Goal: Navigation & Orientation: Find specific page/section

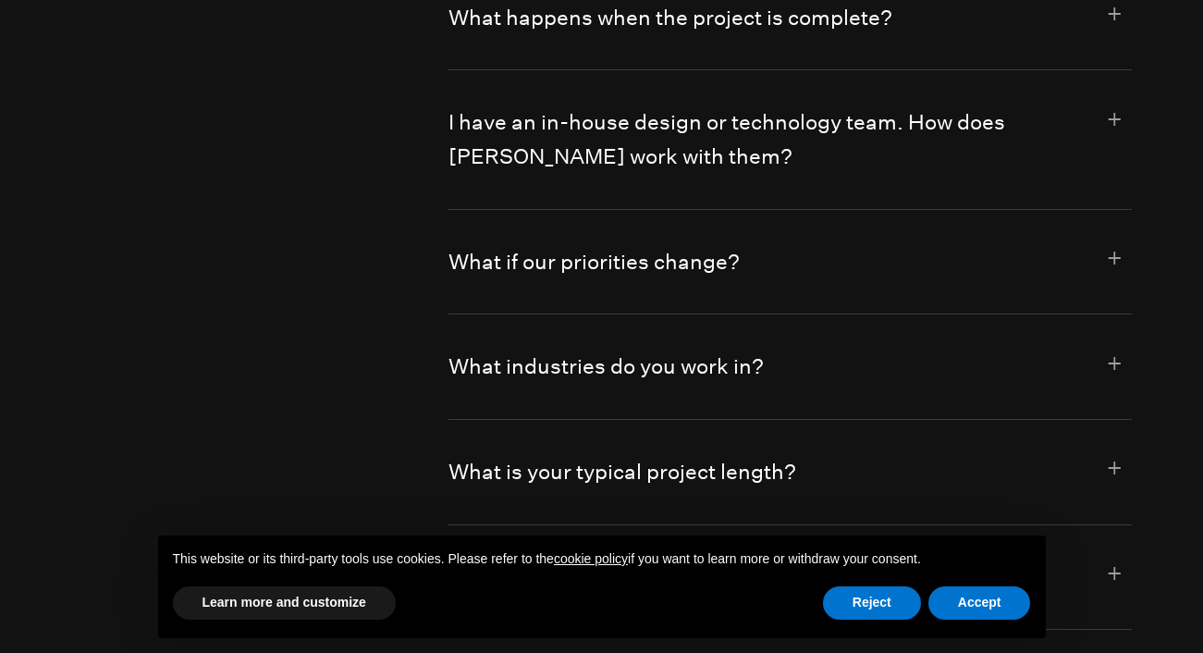
scroll to position [10353, 0]
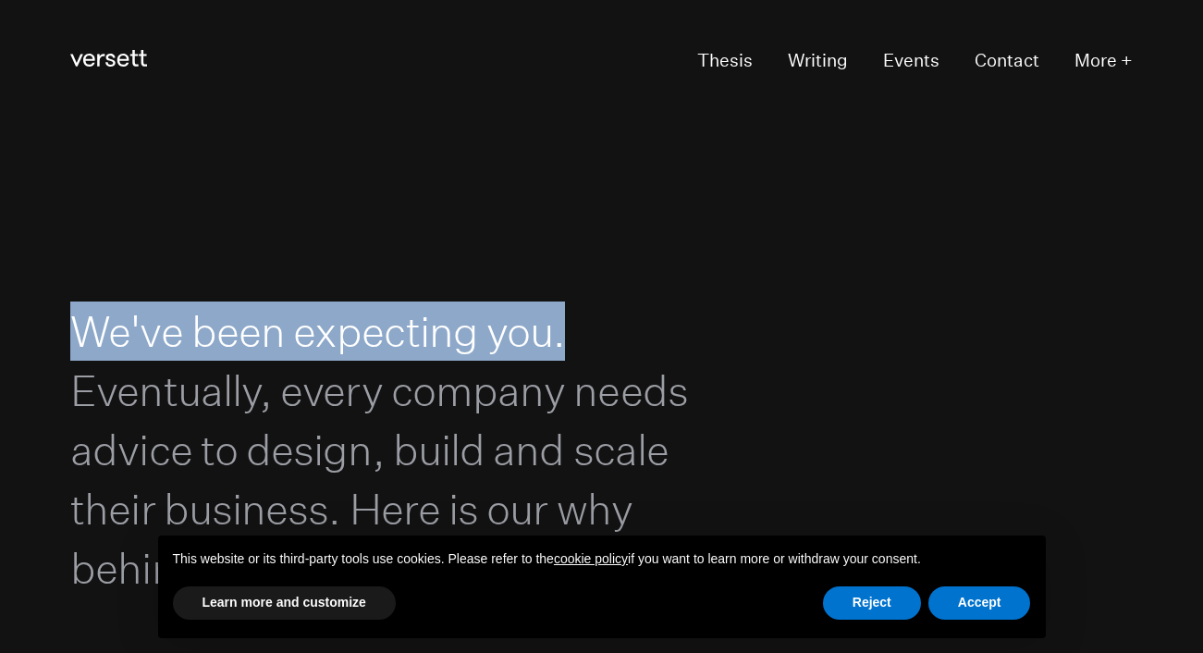
drag, startPoint x: 570, startPoint y: 332, endPoint x: 33, endPoint y: 312, distance: 537.4
click at [35, 312] on section "We've been expecting you. Eventually, every company needs advice to design, bui…" at bounding box center [601, 449] width 1203 height 653
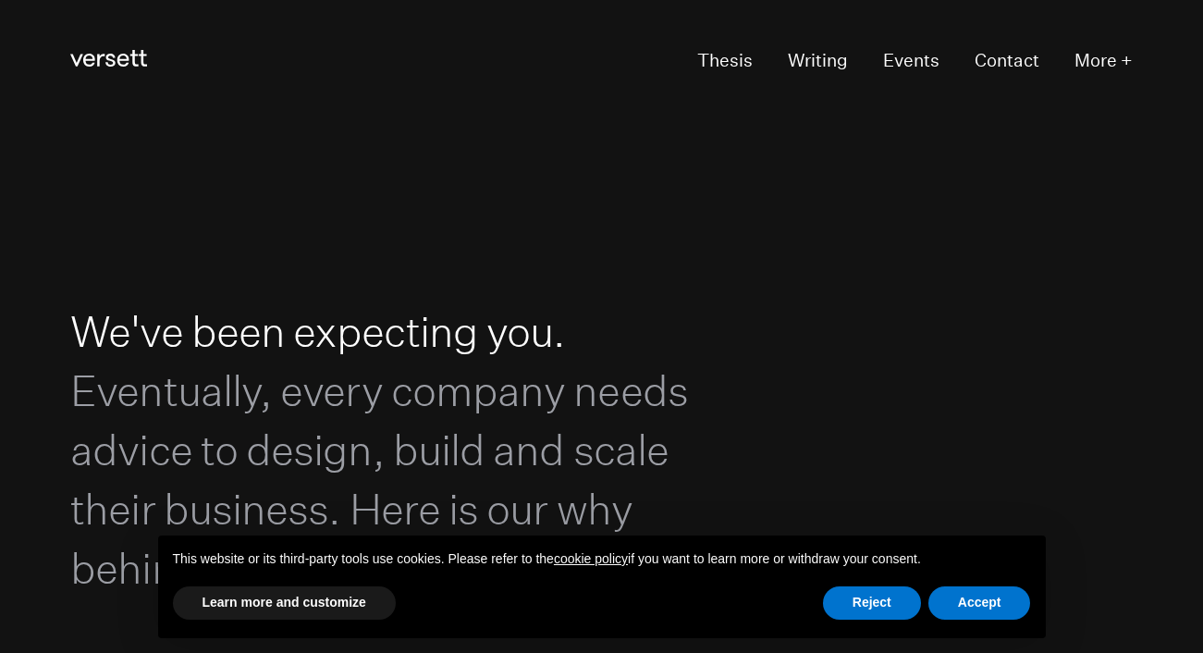
click at [578, 335] on h1 "We've been expecting you. Eventually, every company needs advice to design, bui…" at bounding box center [408, 449] width 676 height 296
click at [728, 63] on link "Thesis" at bounding box center [724, 60] width 55 height 33
click at [829, 62] on link "Writing" at bounding box center [817, 60] width 60 height 33
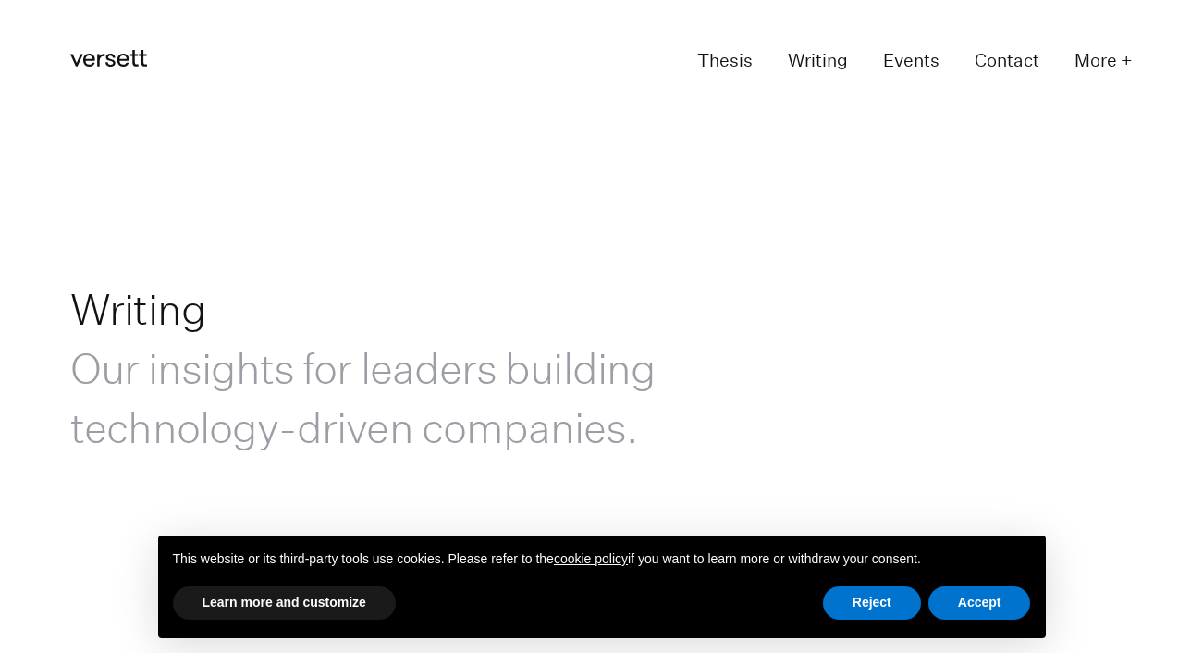
click at [98, 67] on icon at bounding box center [108, 58] width 77 height 17
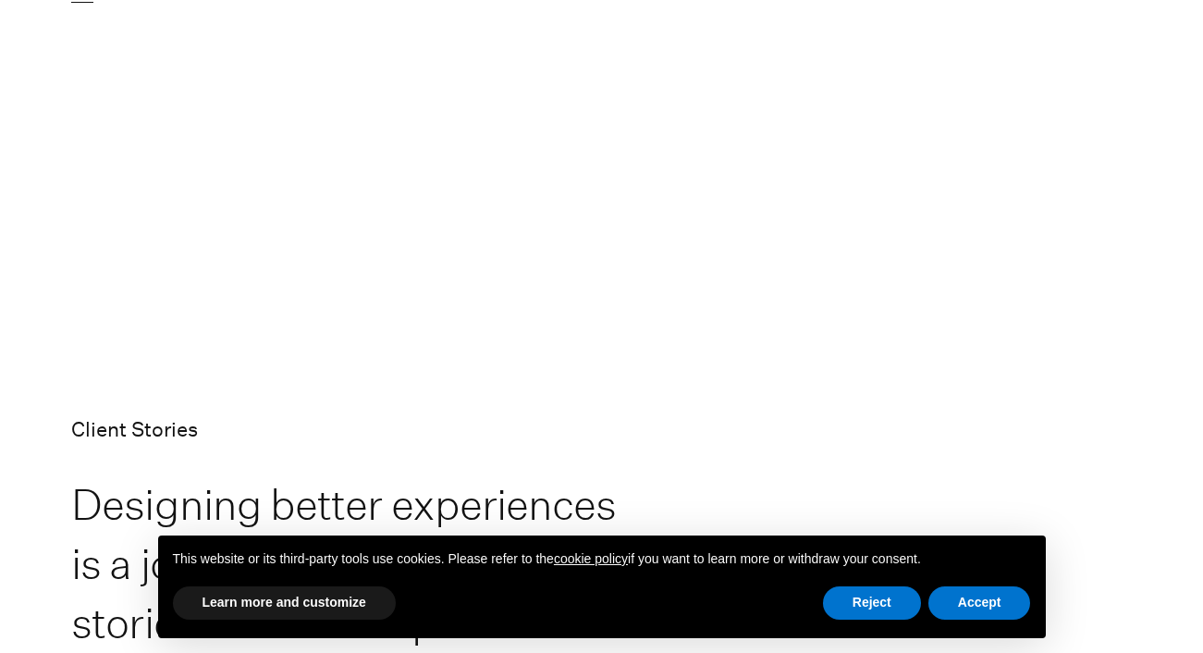
scroll to position [8286, 0]
